Goal: Information Seeking & Learning: Learn about a topic

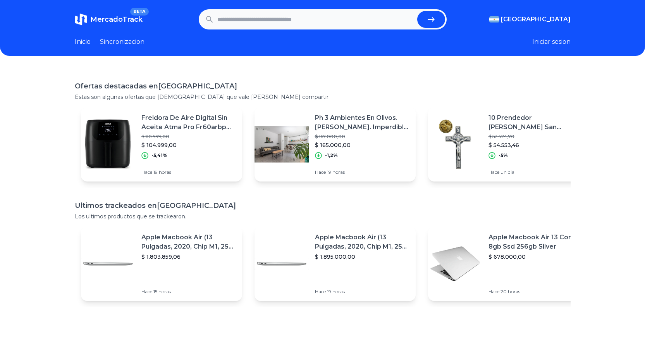
click at [290, 16] on input "text" at bounding box center [315, 19] width 197 height 17
paste input "**********"
click at [417, 11] on button "submit" at bounding box center [431, 19] width 28 height 17
type input "**********"
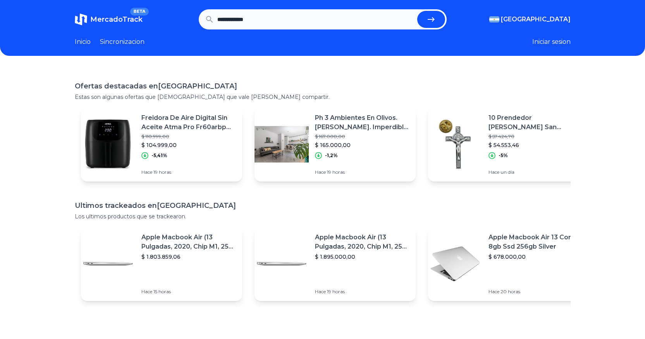
scroll to position [0, 0]
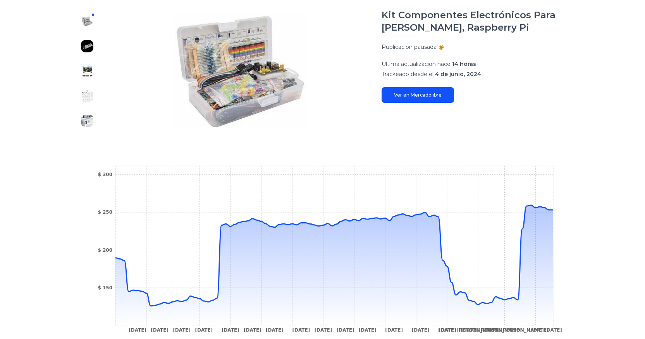
scroll to position [0, 6]
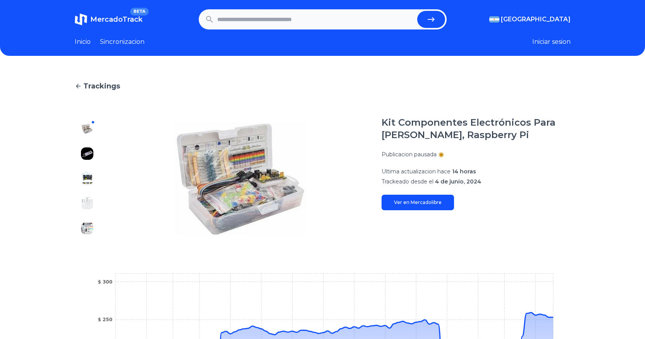
drag, startPoint x: 640, startPoint y: 150, endPoint x: 646, endPoint y: -47, distance: 197.4
click at [645, 0] on html "MercadoTrack BETA Argentina Argentina Uruguay Mexico Chile Peru Venezuela Colom…" at bounding box center [322, 272] width 645 height 545
click at [276, 36] on header "MercadoTrack BETA Argentina Argentina Uruguay Mexico Chile Peru Venezuela Colom…" at bounding box center [322, 28] width 645 height 56
click at [315, 16] on input "text" at bounding box center [315, 19] width 197 height 17
paste input "**********"
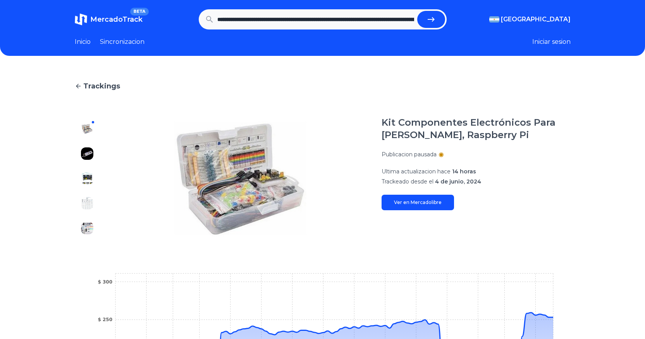
scroll to position [0, 989]
click at [417, 11] on button "submit" at bounding box center [431, 19] width 28 height 17
type input "**********"
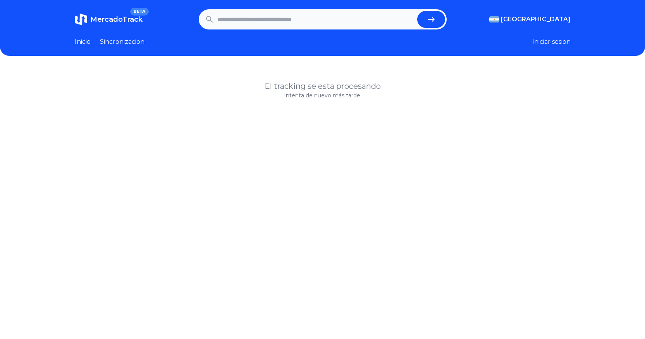
click at [258, 12] on input "text" at bounding box center [315, 19] width 197 height 17
paste input "**********"
click at [423, 10] on form "**********" at bounding box center [323, 19] width 248 height 20
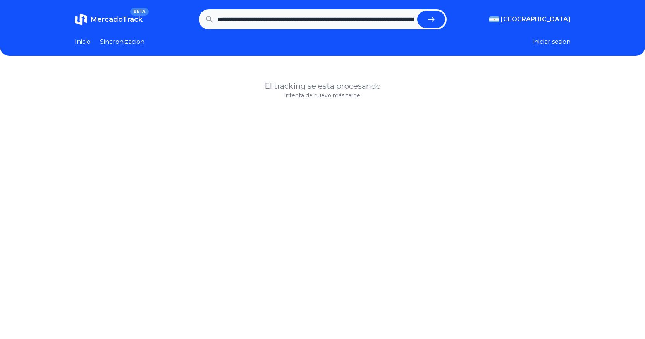
click at [430, 13] on button "submit" at bounding box center [431, 19] width 28 height 17
type input "**********"
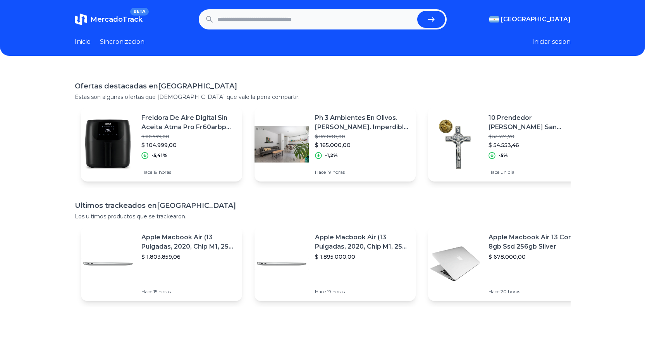
click at [346, 22] on input "text" at bounding box center [315, 19] width 197 height 17
type input "**********"
click at [417, 11] on button "submit" at bounding box center [431, 19] width 28 height 17
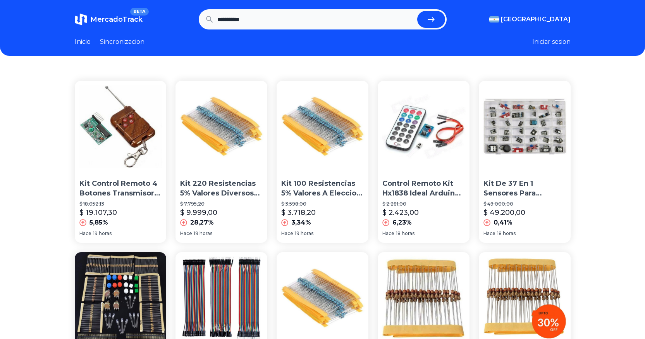
drag, startPoint x: 5, startPoint y: 123, endPoint x: 4, endPoint y: 131, distance: 7.8
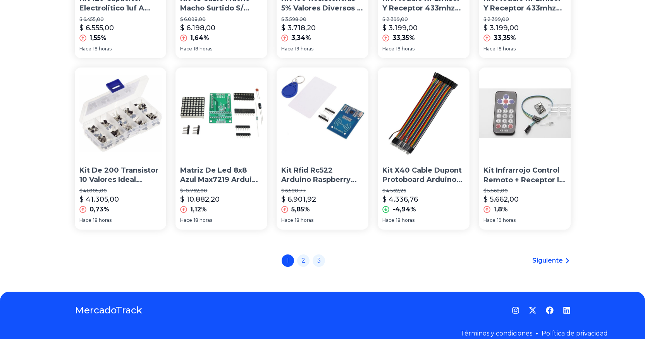
scroll to position [539, 6]
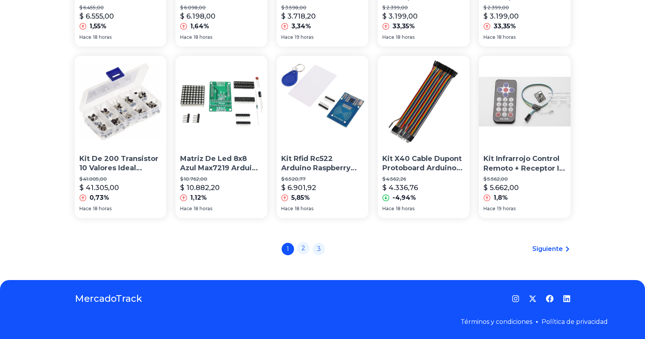
click at [300, 248] on link "2" at bounding box center [303, 248] width 12 height 12
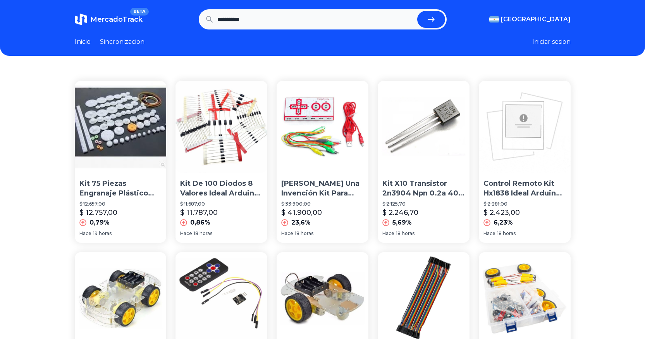
scroll to position [0, 5]
click at [559, 12] on section "**********" at bounding box center [323, 19] width 496 height 20
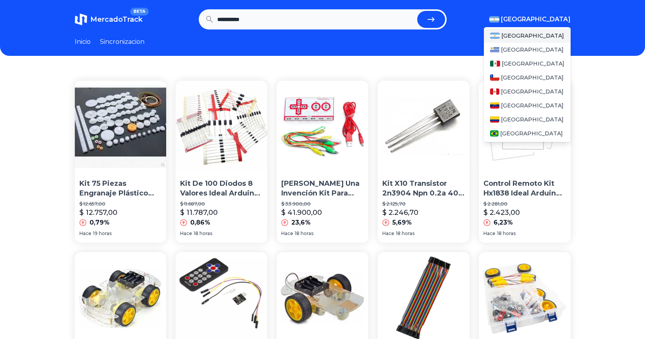
click at [553, 28] on div "Argentina Uruguay Mexico Chile Peru Venezuela Colombia Brasil" at bounding box center [527, 84] width 87 height 115
click at [513, 63] on span "[GEOGRAPHIC_DATA]" at bounding box center [533, 64] width 63 height 8
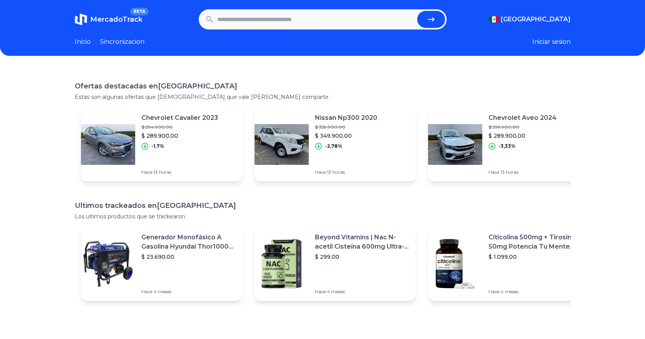
click at [249, 21] on input "text" at bounding box center [315, 19] width 197 height 17
type input "**********"
click at [417, 11] on button "submit" at bounding box center [431, 19] width 28 height 17
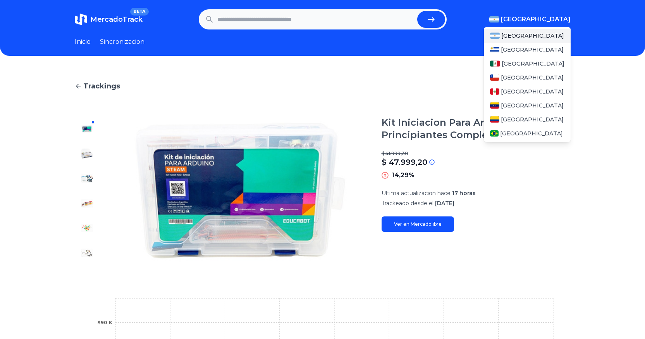
click at [549, 18] on span "[GEOGRAPHIC_DATA]" at bounding box center [536, 19] width 70 height 9
click at [520, 64] on span "[GEOGRAPHIC_DATA]" at bounding box center [533, 64] width 63 height 8
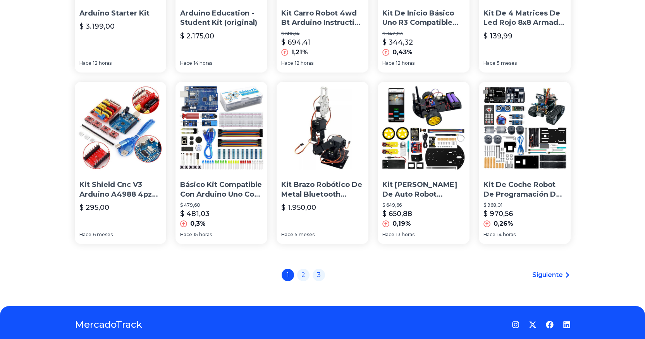
scroll to position [544, 0]
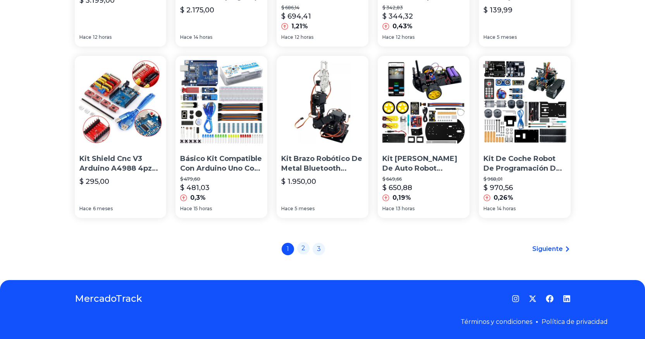
click at [304, 253] on link "2" at bounding box center [303, 248] width 12 height 12
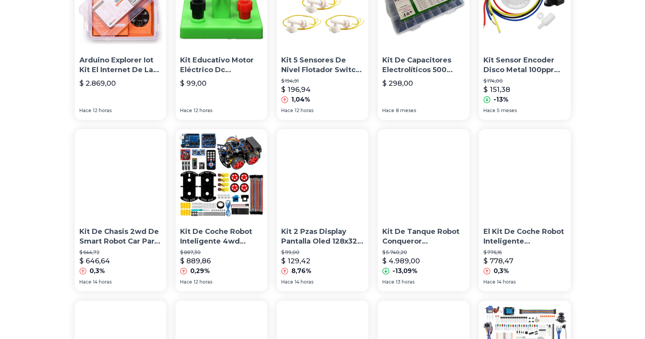
scroll to position [539, 0]
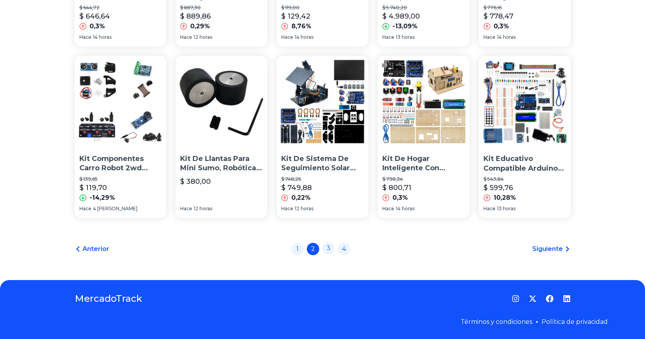
click at [333, 253] on link "3" at bounding box center [328, 248] width 12 height 12
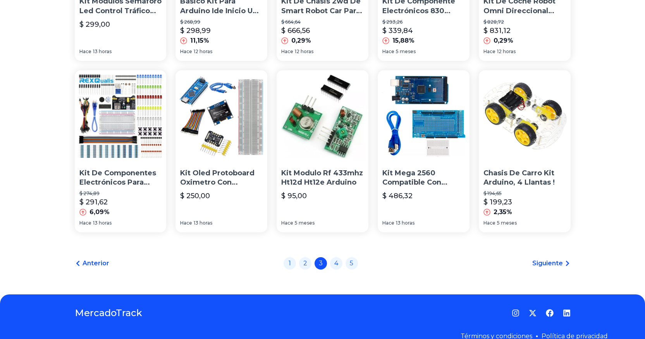
scroll to position [539, 6]
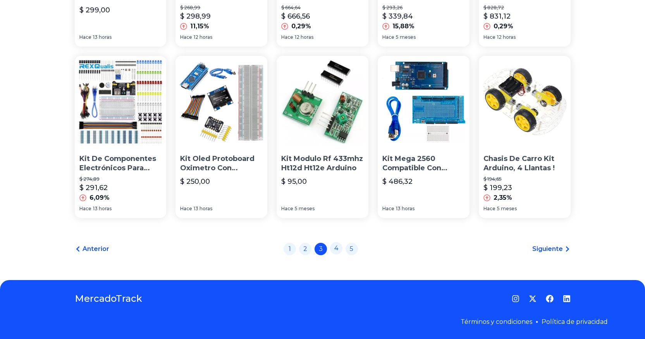
click at [337, 251] on link "4" at bounding box center [336, 248] width 12 height 12
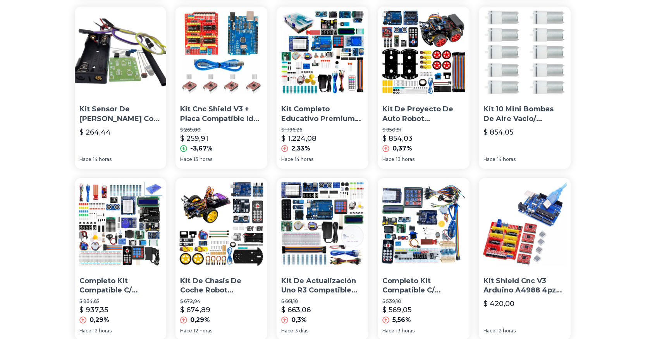
scroll to position [418, 6]
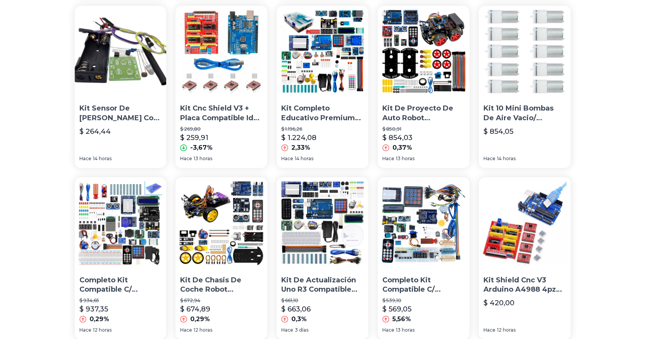
click at [641, 224] on div "Kit 37 Sensores Arduino, Pic, Rapberry $ 298,72 $ 366,68 22,75% Hace 7 meses Ki…" at bounding box center [322, 19] width 645 height 738
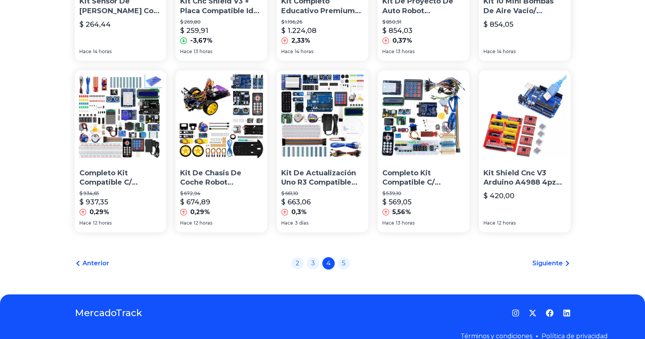
scroll to position [529, 6]
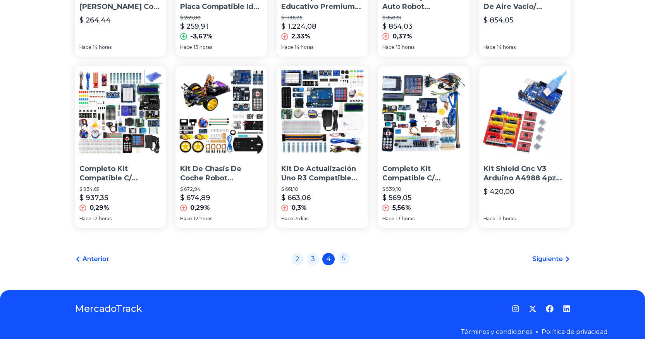
click at [338, 257] on link "5" at bounding box center [344, 258] width 12 height 12
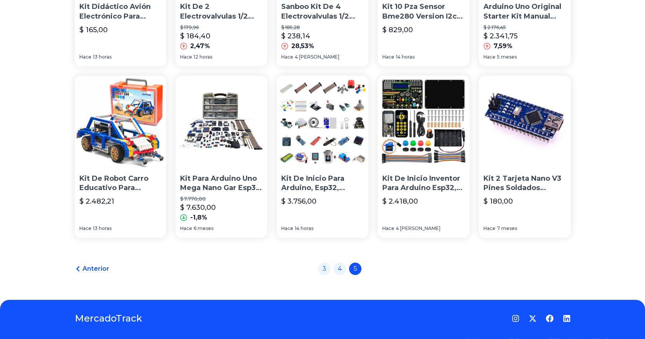
scroll to position [539, 6]
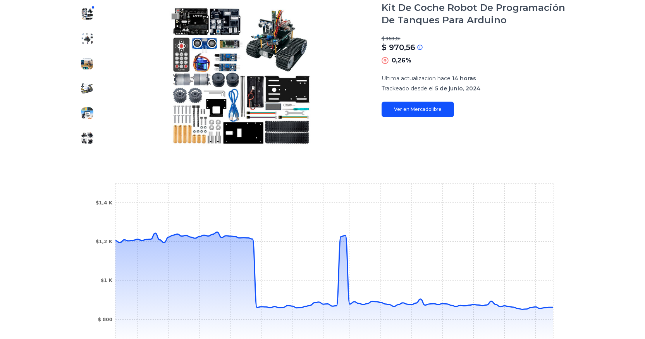
scroll to position [114, 0]
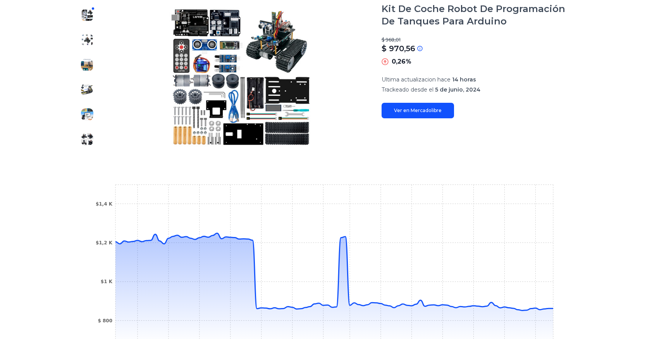
click at [86, 40] on img at bounding box center [87, 40] width 12 height 12
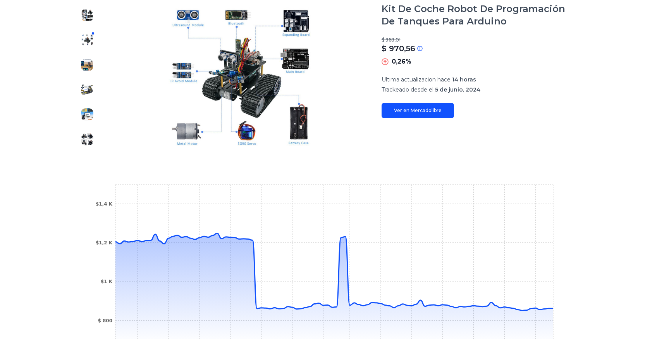
click at [258, 100] on img at bounding box center [240, 77] width 251 height 149
click at [430, 98] on div "Kit De Coche Robot De Programación De Tanques Para Arduino $ 968,01 $ 970,56 Si…" at bounding box center [476, 60] width 189 height 115
click at [424, 112] on link "Ver en Mercadolibre" at bounding box center [418, 111] width 72 height 16
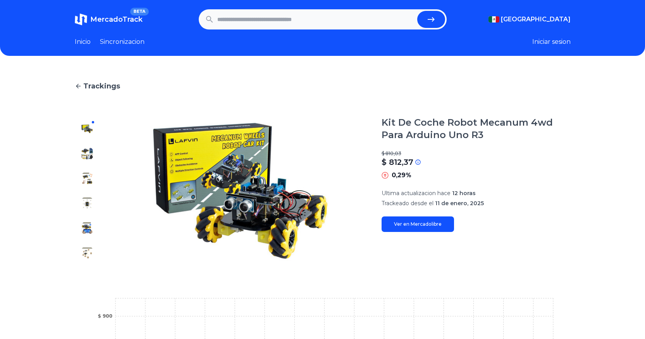
click at [416, 226] on link "Ver en Mercadolibre" at bounding box center [418, 224] width 72 height 16
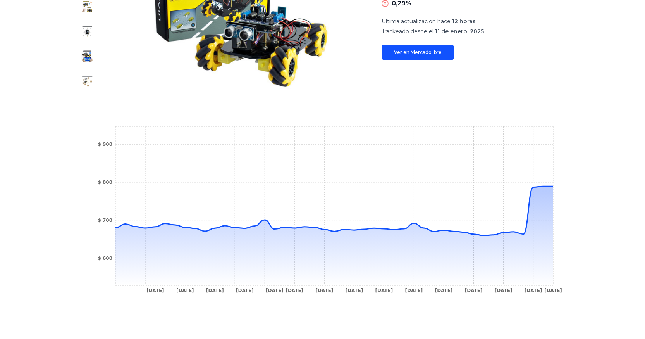
scroll to position [173, 0]
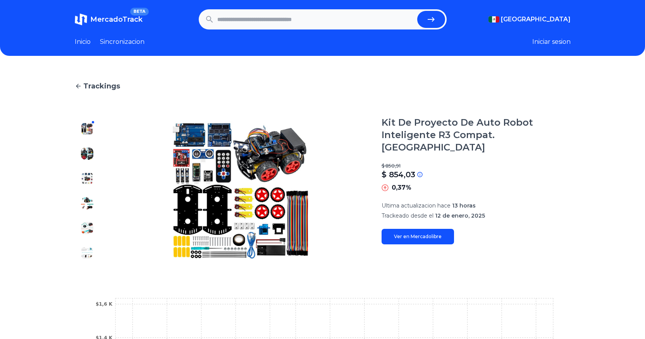
click at [424, 211] on div "Kit De Proyecto De Auto Robot Inteligente R3 Compat. [PERSON_NAME] $ 850,91 $ 8…" at bounding box center [476, 180] width 189 height 128
click at [423, 229] on link "Ver en Mercadolibre" at bounding box center [418, 237] width 72 height 16
